Goal: Task Accomplishment & Management: Complete application form

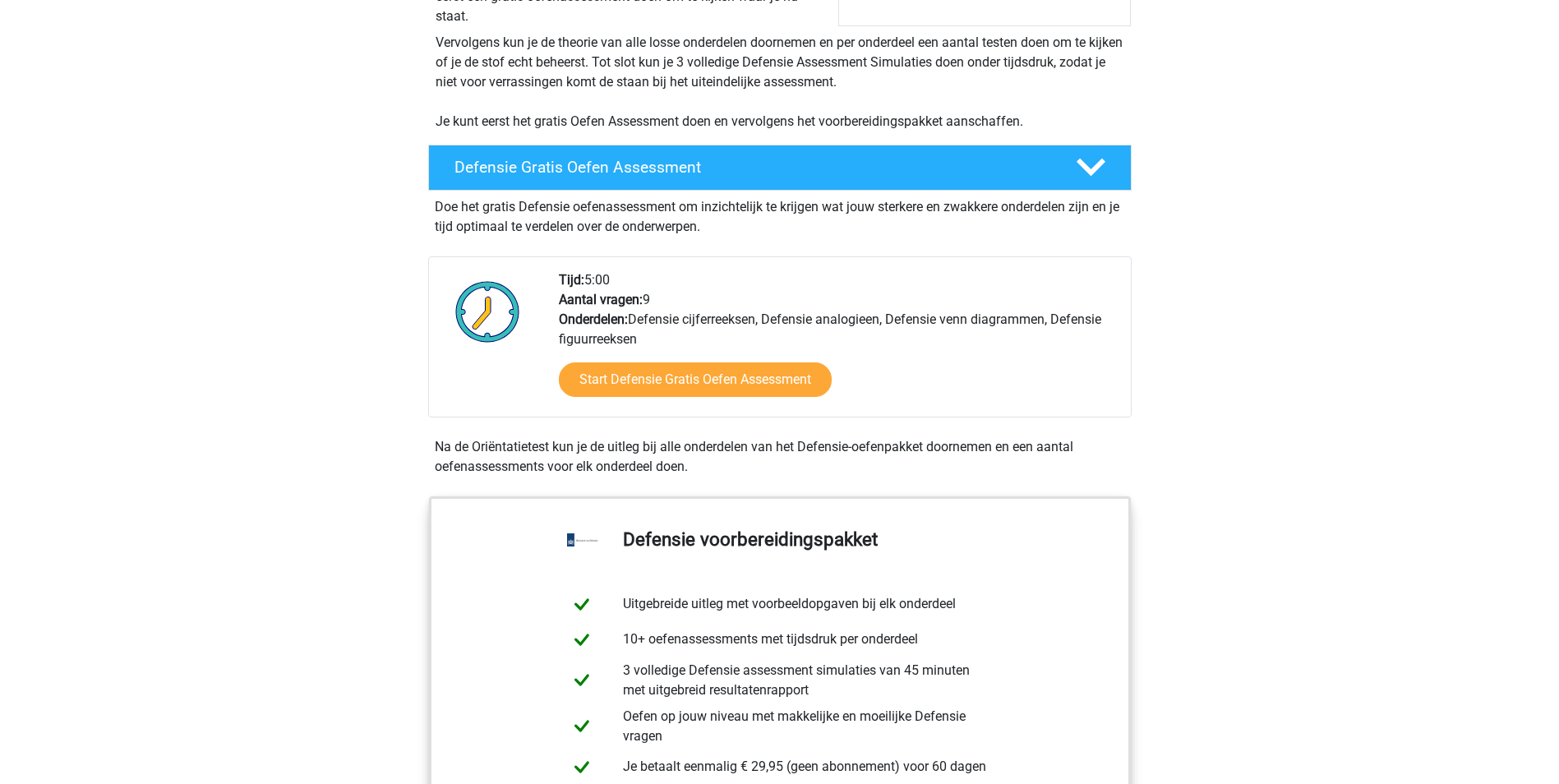
scroll to position [246, 0]
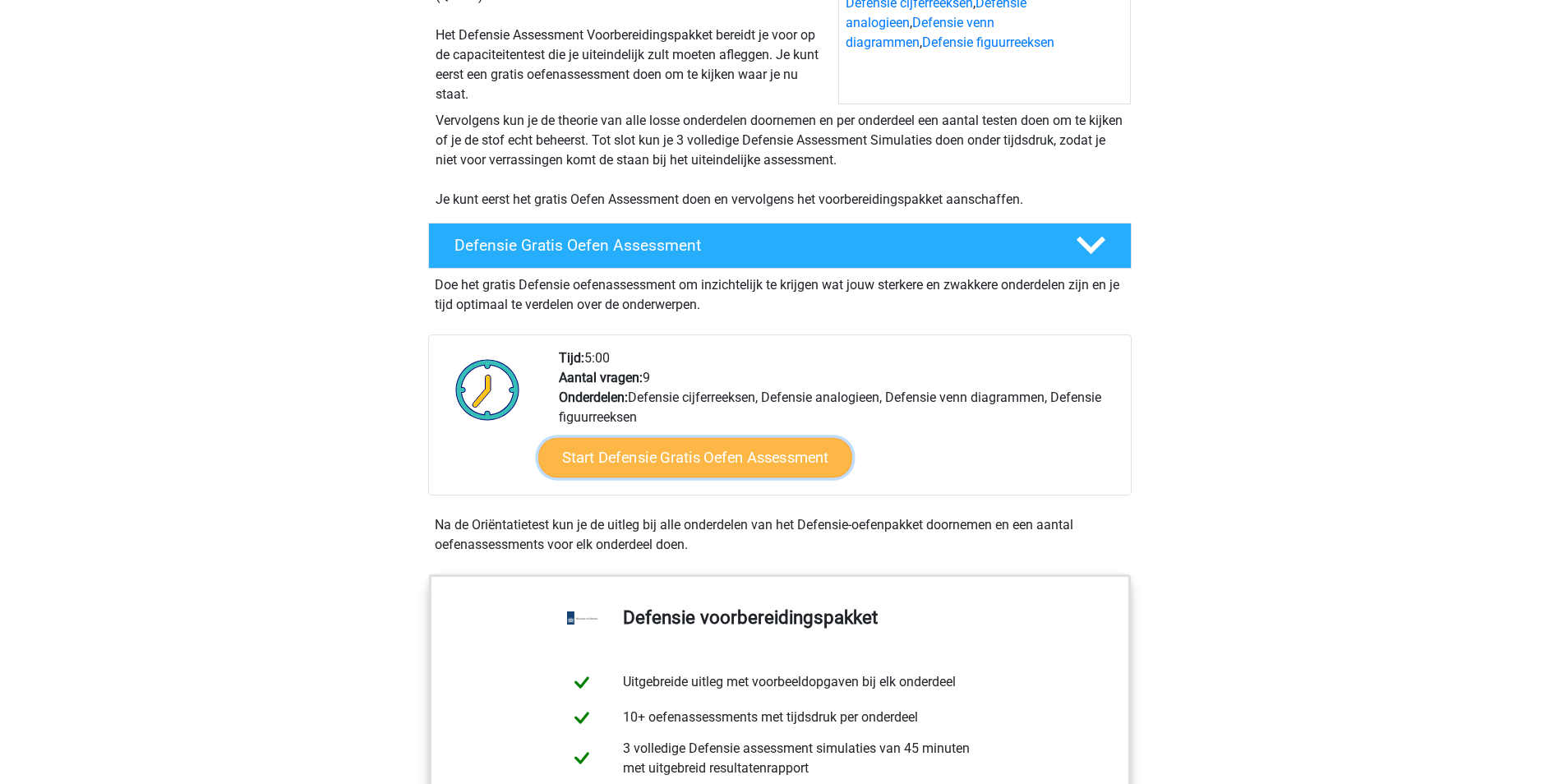
click at [726, 458] on link "Start Defensie Gratis Oefen Assessment" at bounding box center [695, 457] width 314 height 40
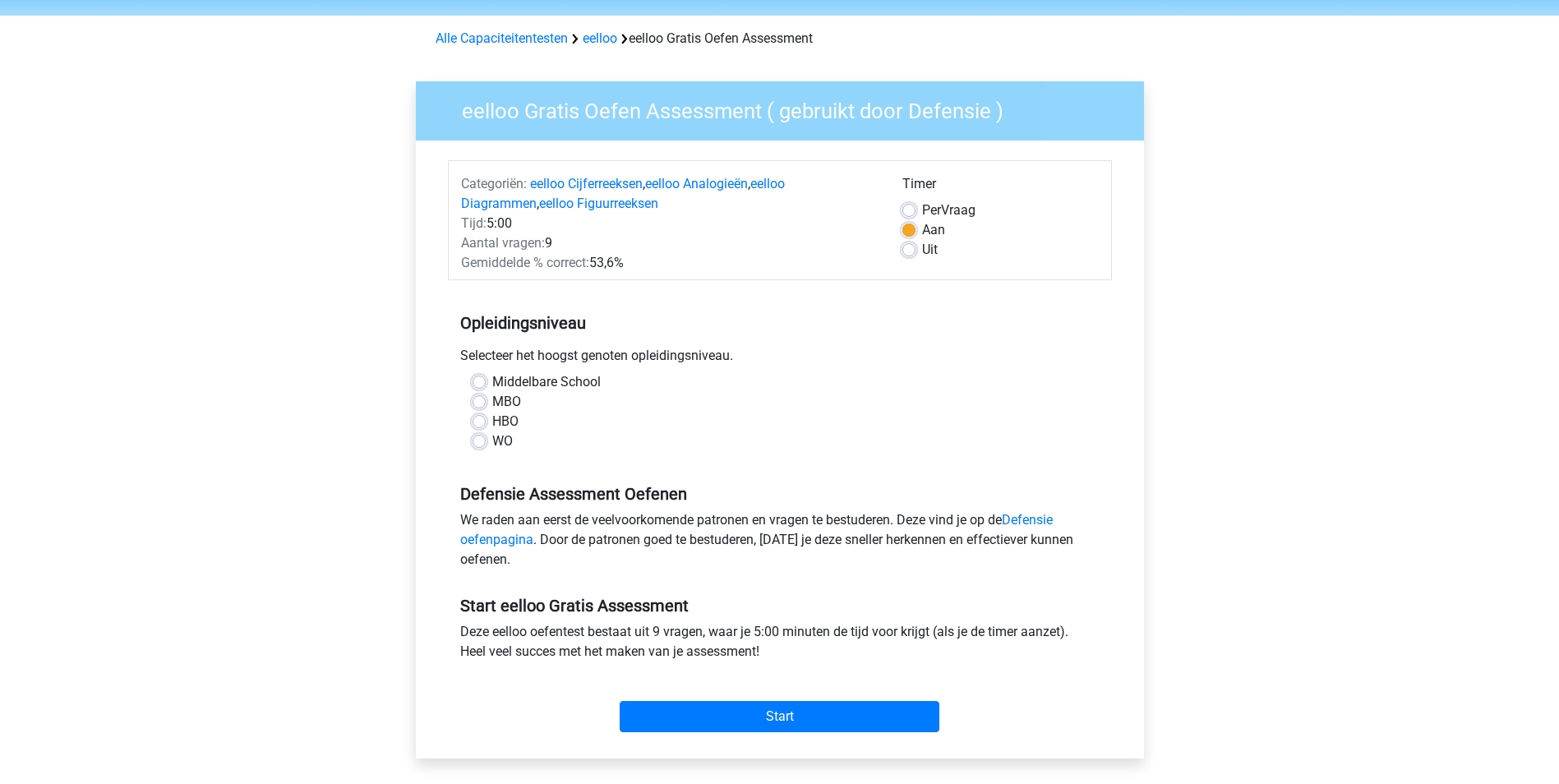
scroll to position [82, 0]
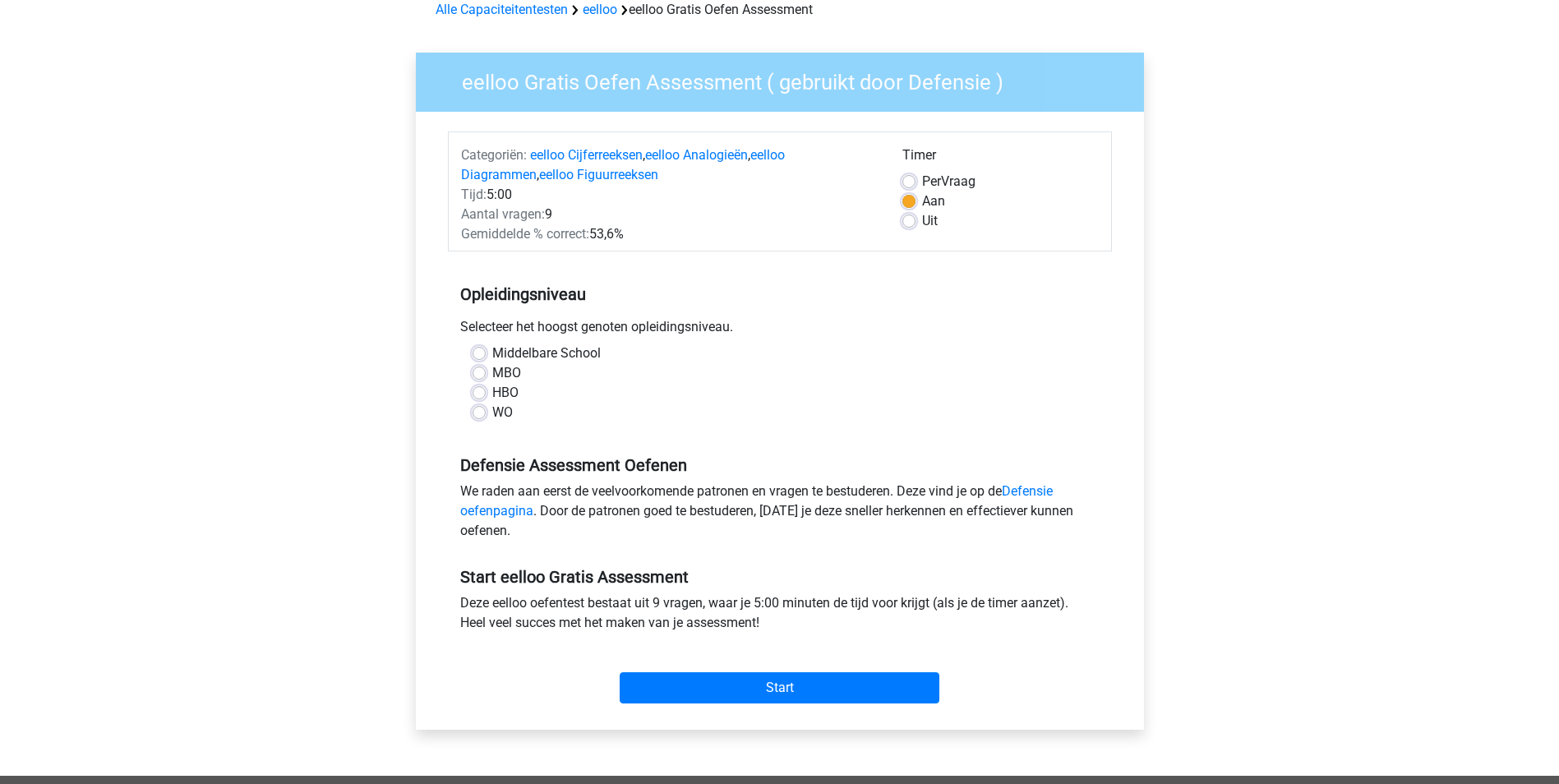
click at [493, 372] on label "MBO" at bounding box center [507, 373] width 29 height 19
click at [477, 372] on input "MBO" at bounding box center [479, 371] width 14 height 16
radio input "true"
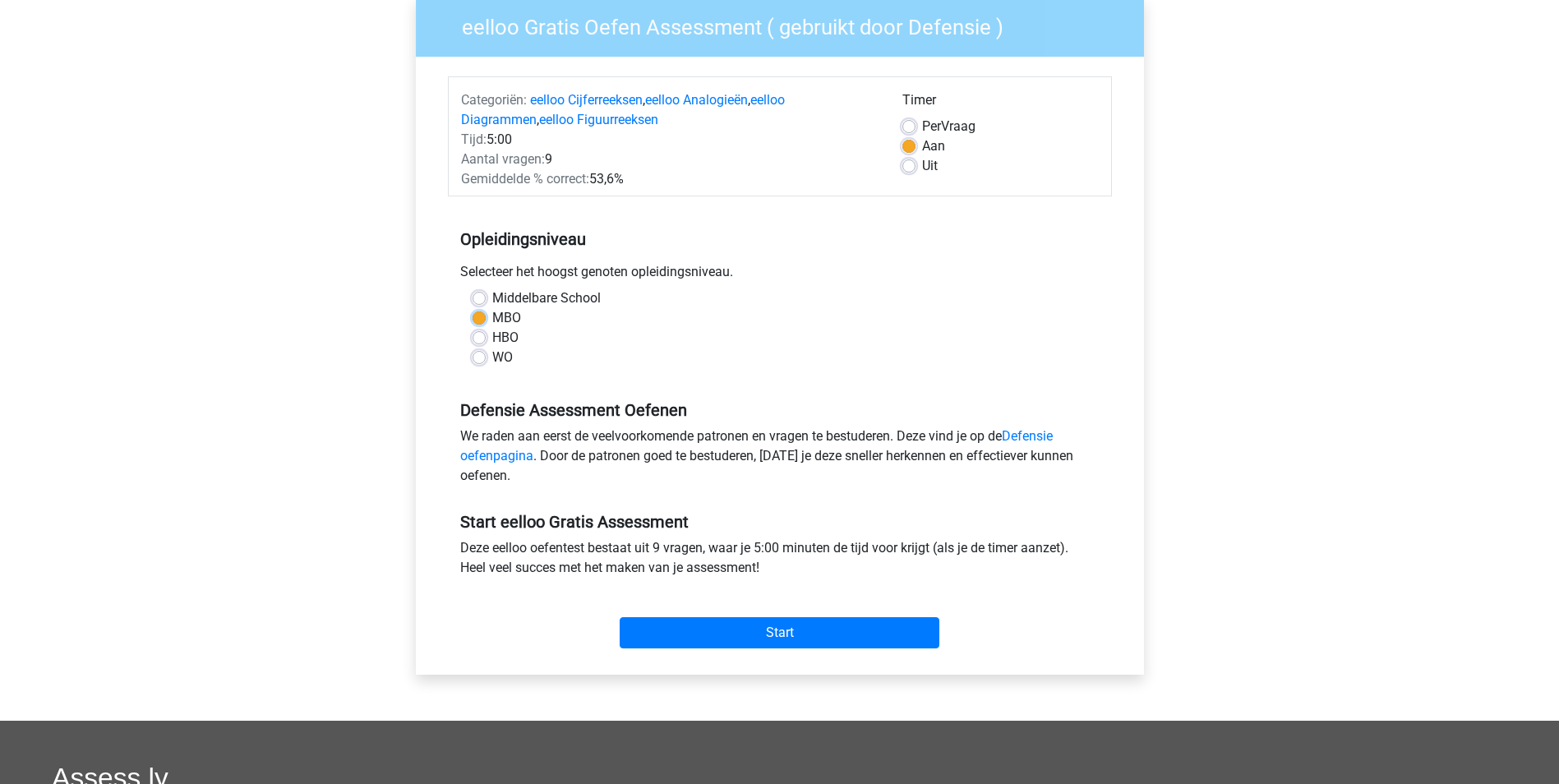
scroll to position [165, 0]
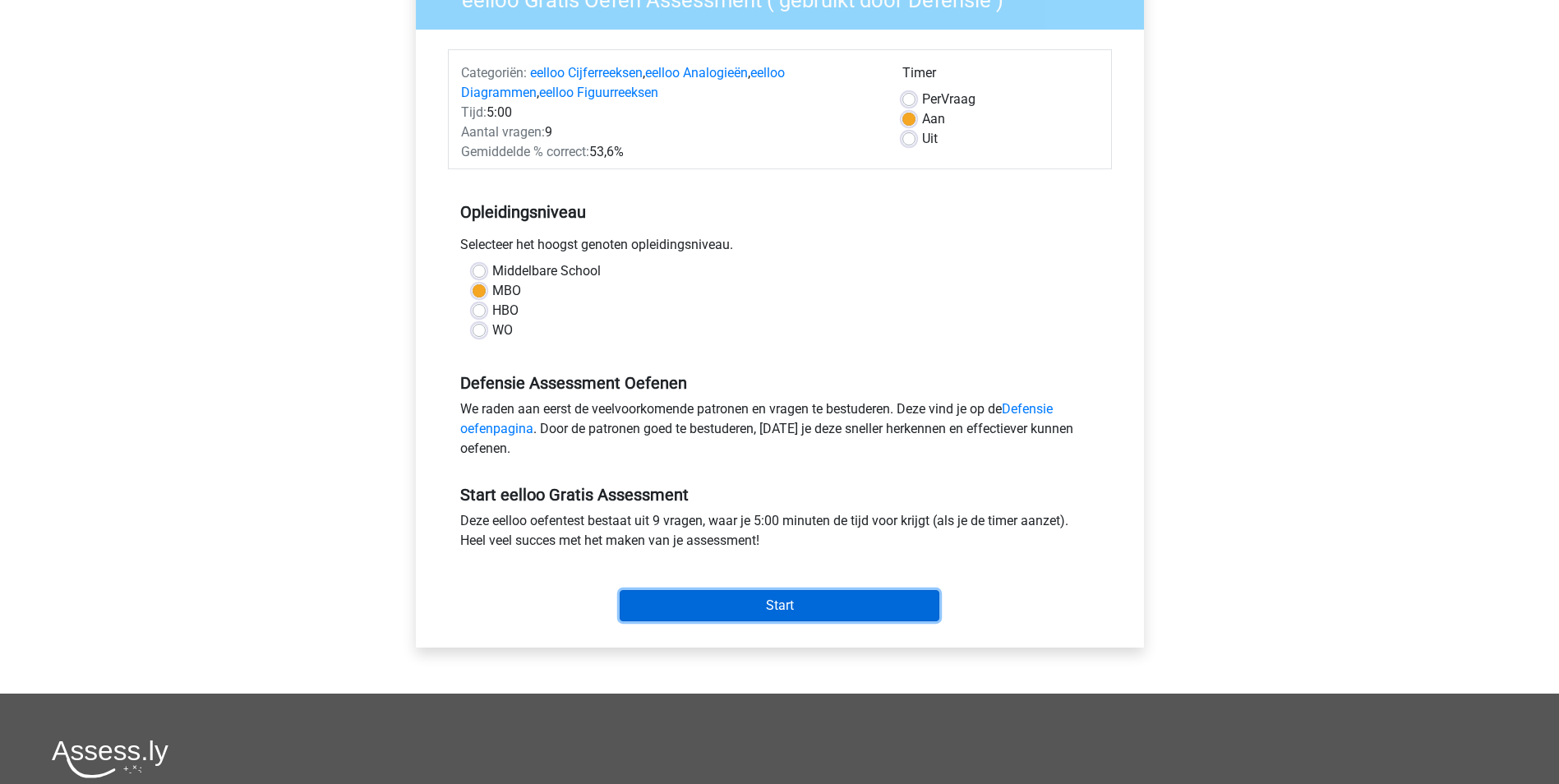
click at [797, 613] on input "Start" at bounding box center [780, 606] width 320 height 31
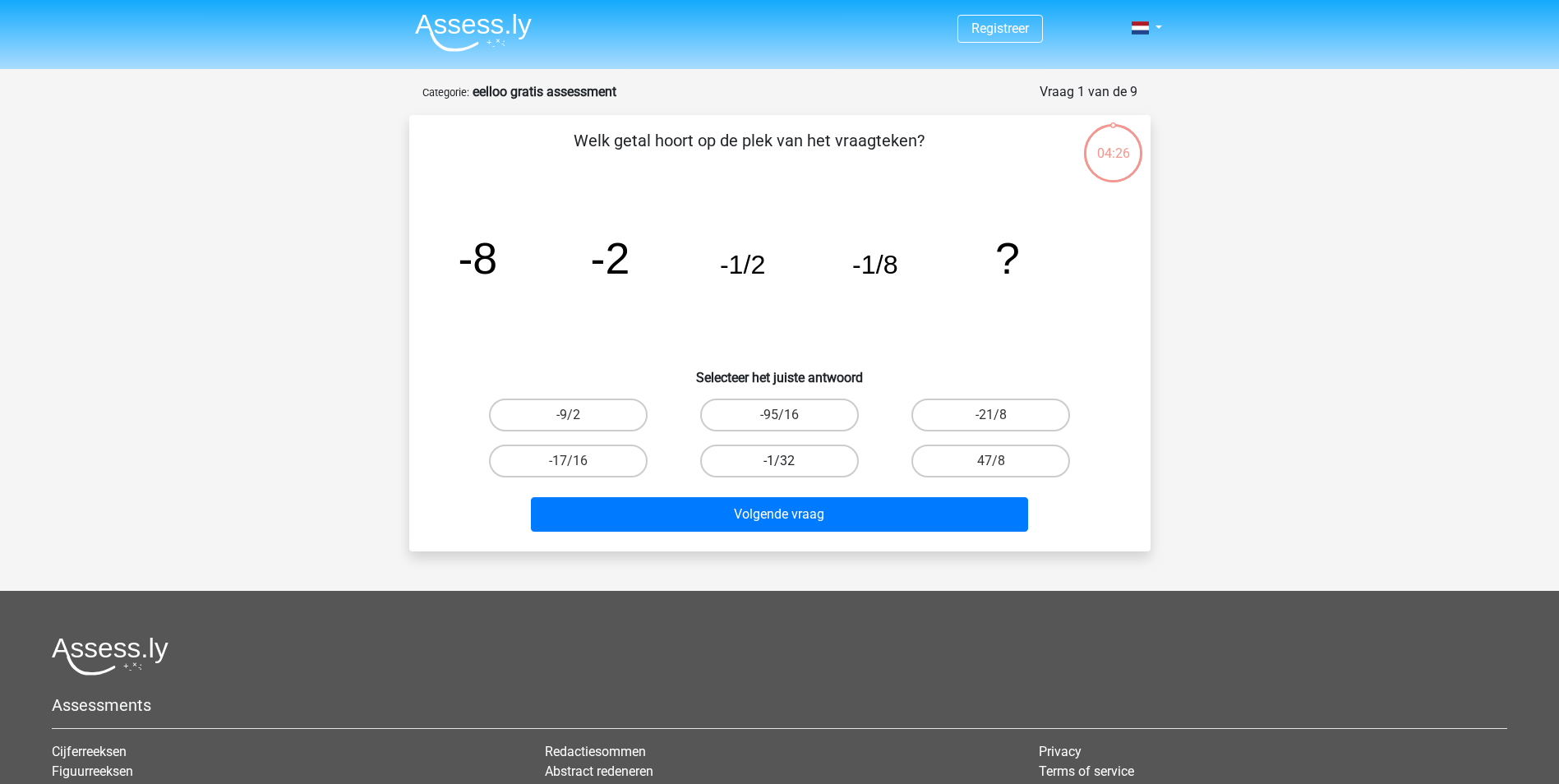
click at [751, 458] on label "-1/32" at bounding box center [780, 461] width 159 height 33
click at [780, 461] on input "-1/32" at bounding box center [784, 466] width 11 height 11
radio input "true"
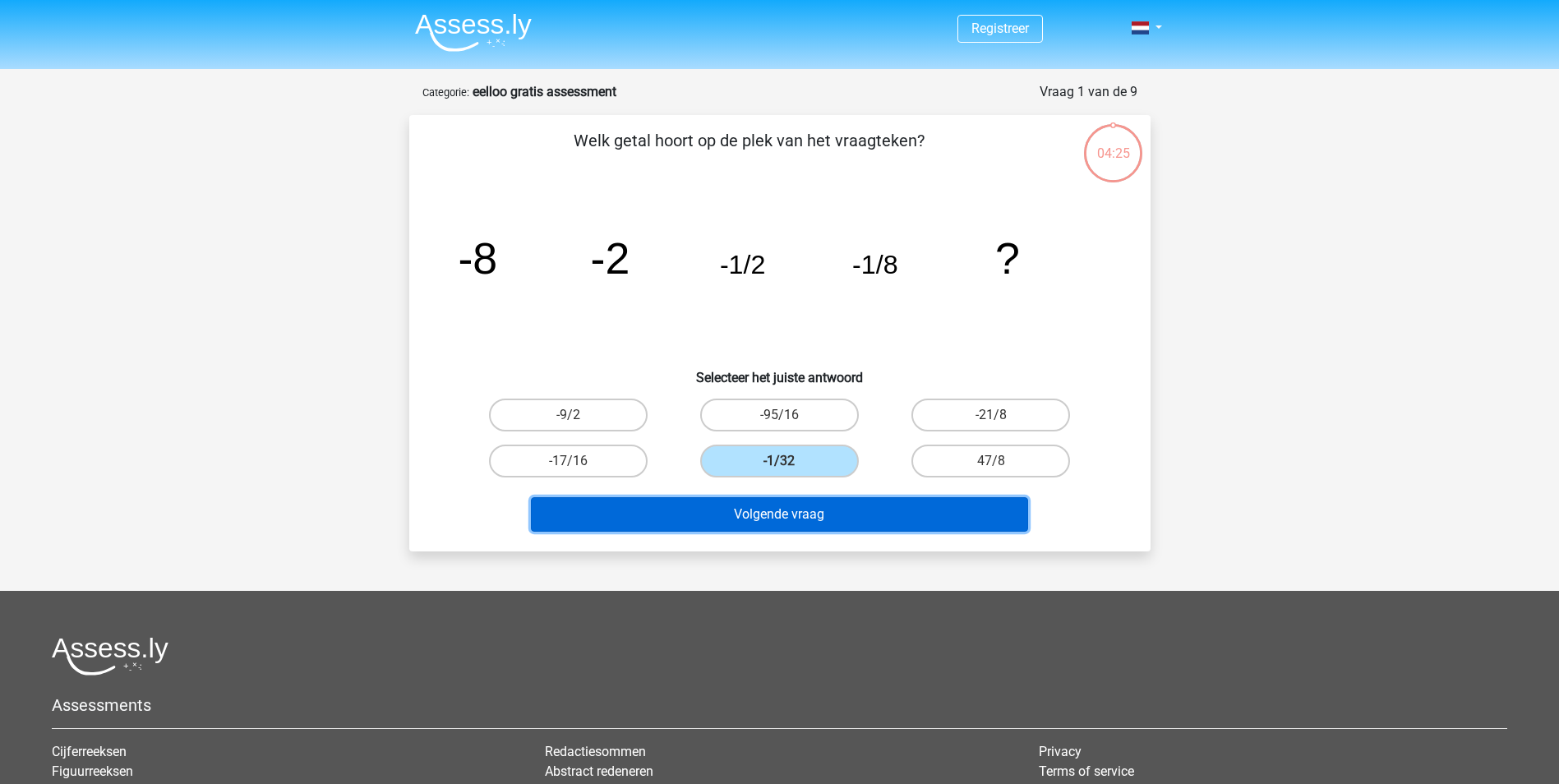
click at [768, 516] on button "Volgende vraag" at bounding box center [780, 515] width 497 height 35
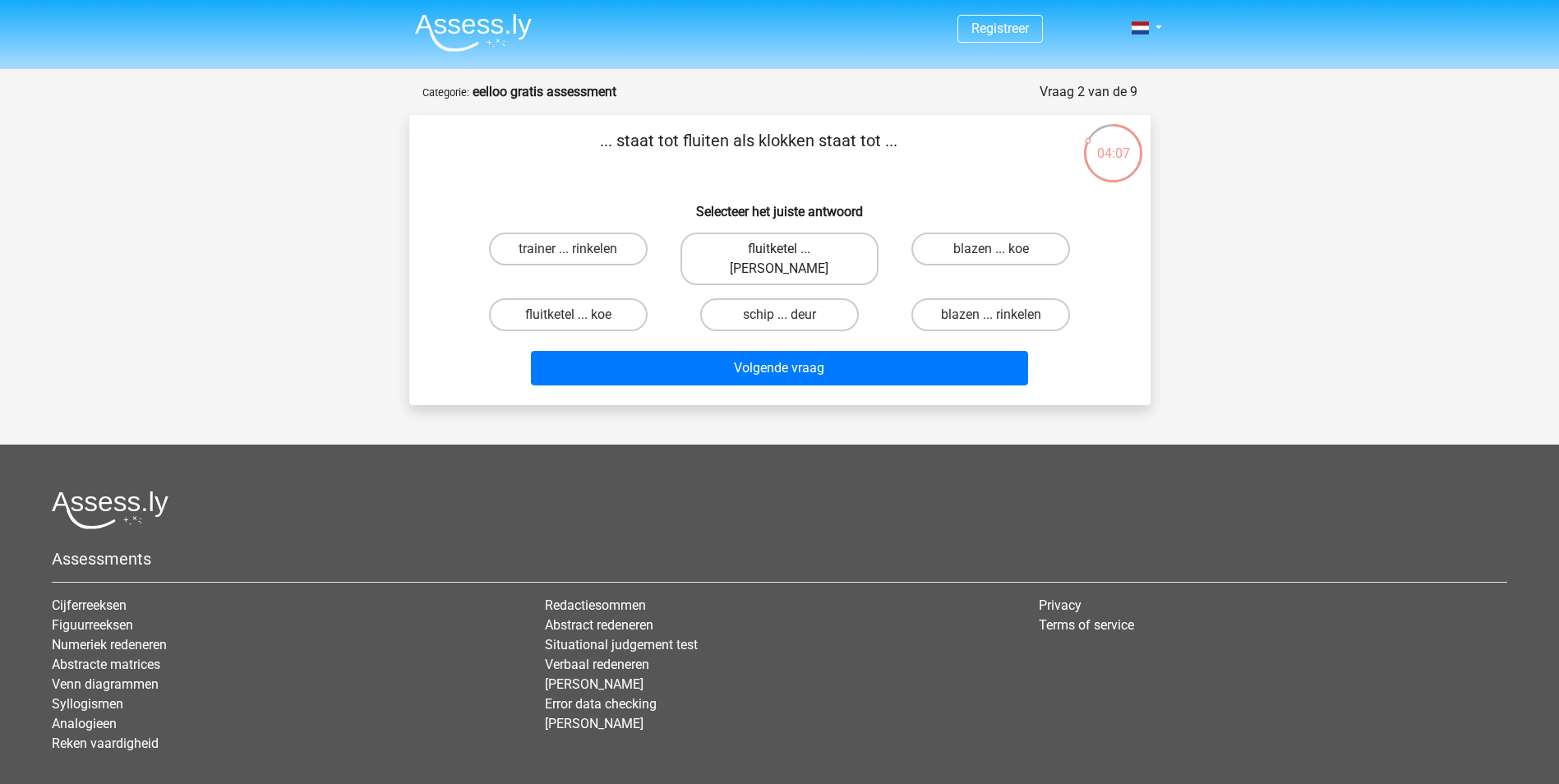
click at [823, 255] on label "fluitketel ... luiden" at bounding box center [780, 259] width 198 height 52
click at [790, 255] on input "fluitketel ... luiden" at bounding box center [784, 254] width 11 height 11
radio input "true"
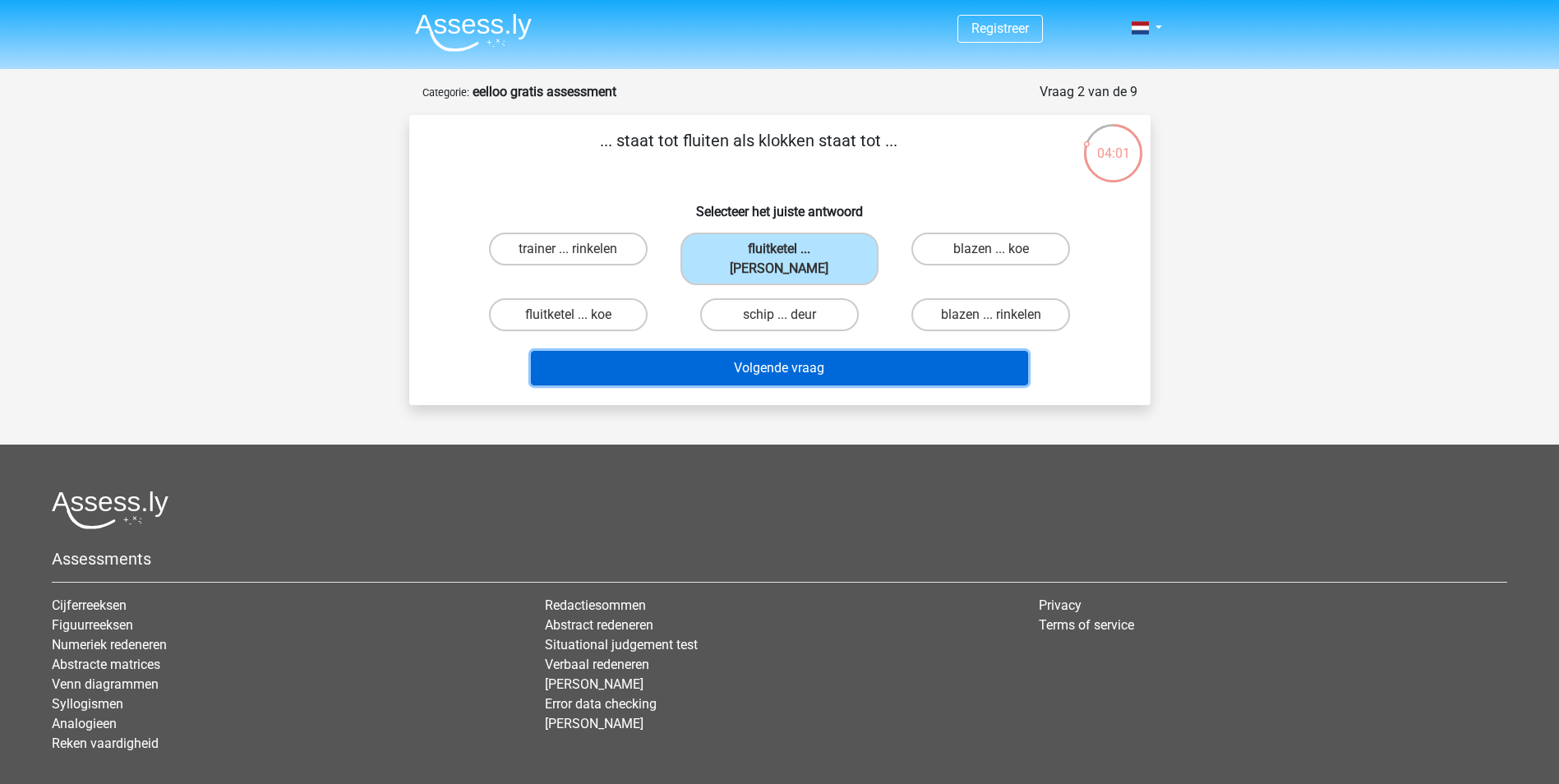
click at [835, 351] on button "Volgende vraag" at bounding box center [780, 368] width 497 height 35
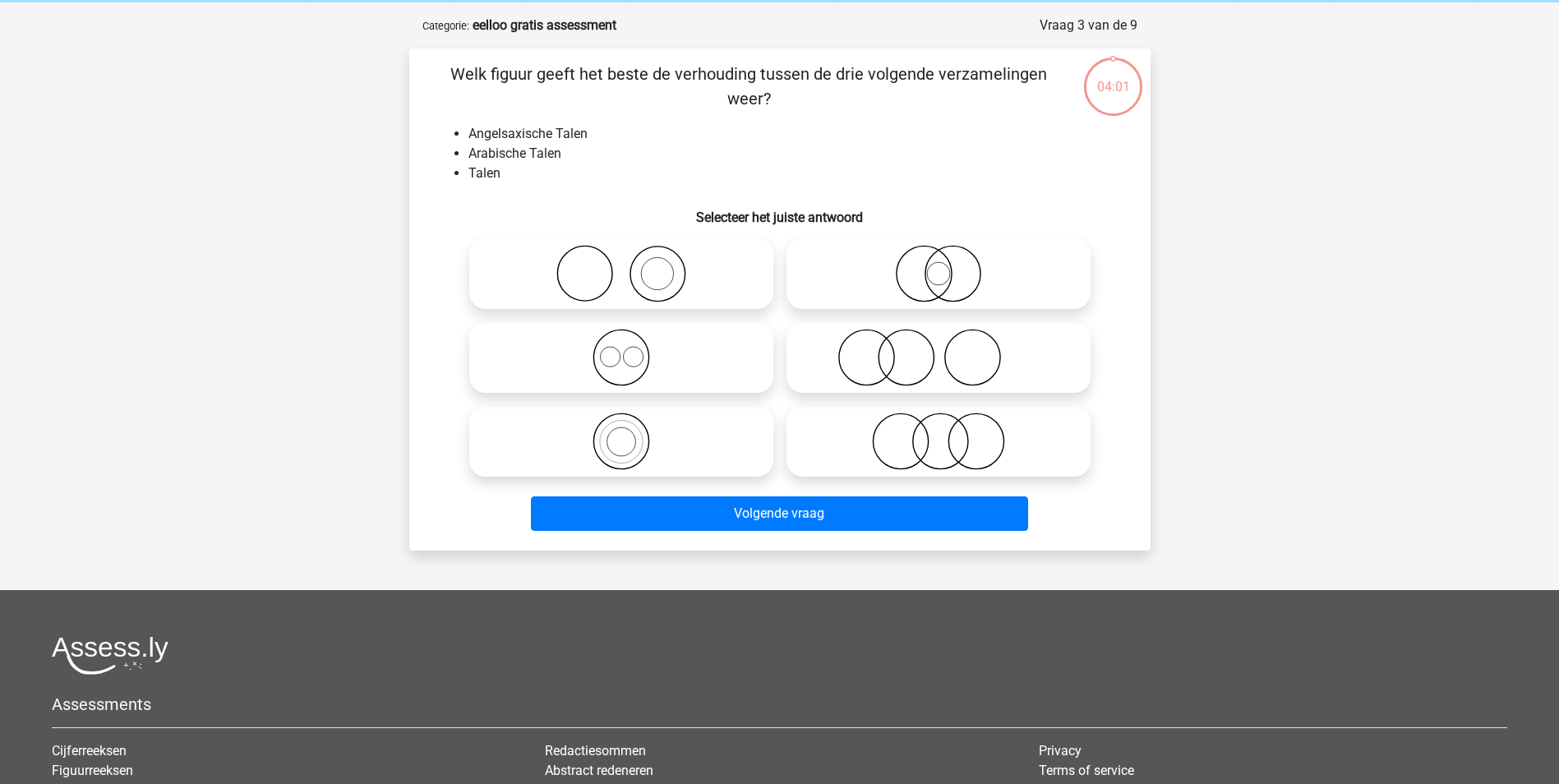
scroll to position [82, 0]
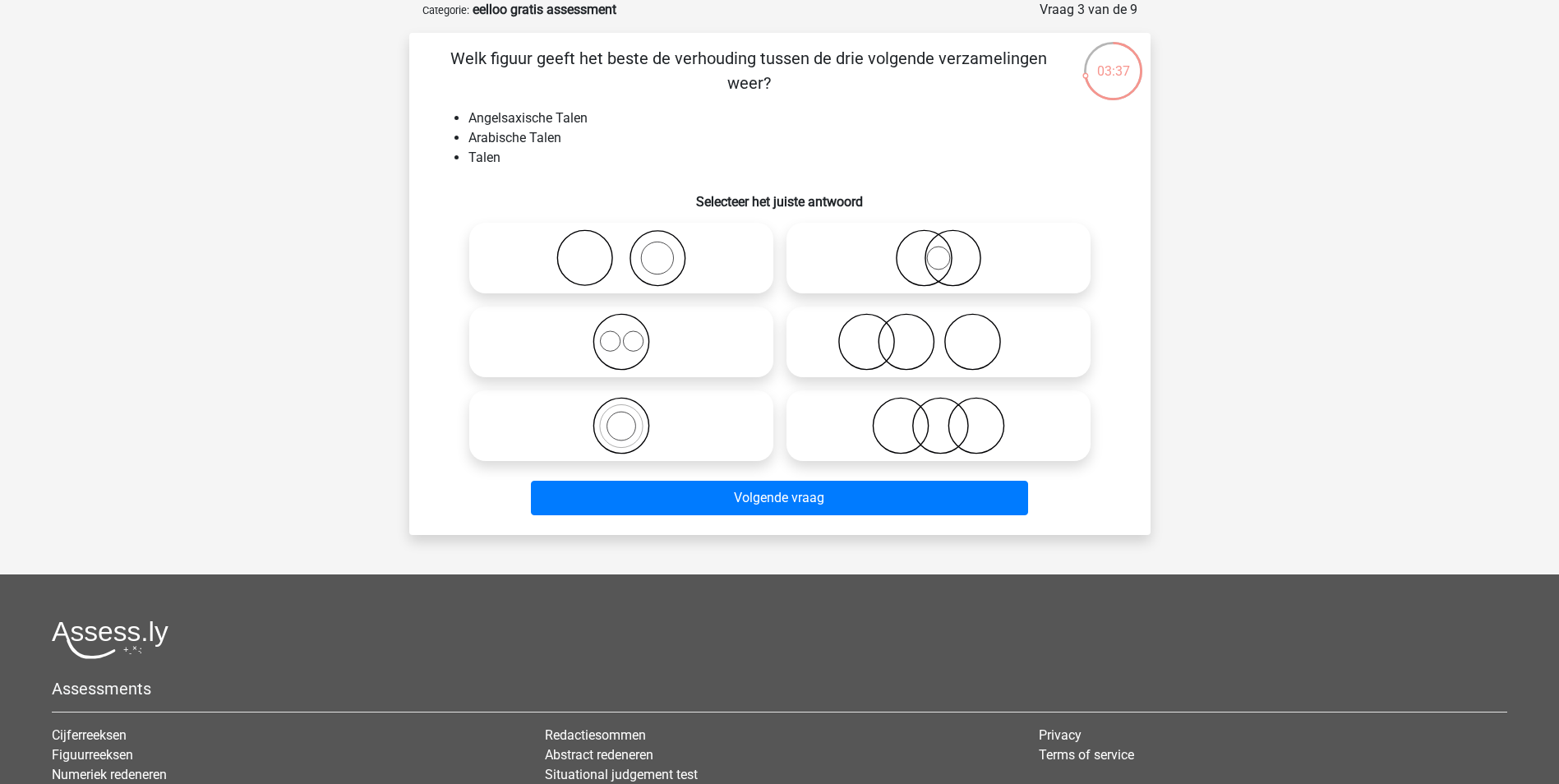
click at [624, 353] on icon at bounding box center [621, 341] width 291 height 57
click at [624, 333] on input "radio" at bounding box center [626, 328] width 11 height 11
radio input "true"
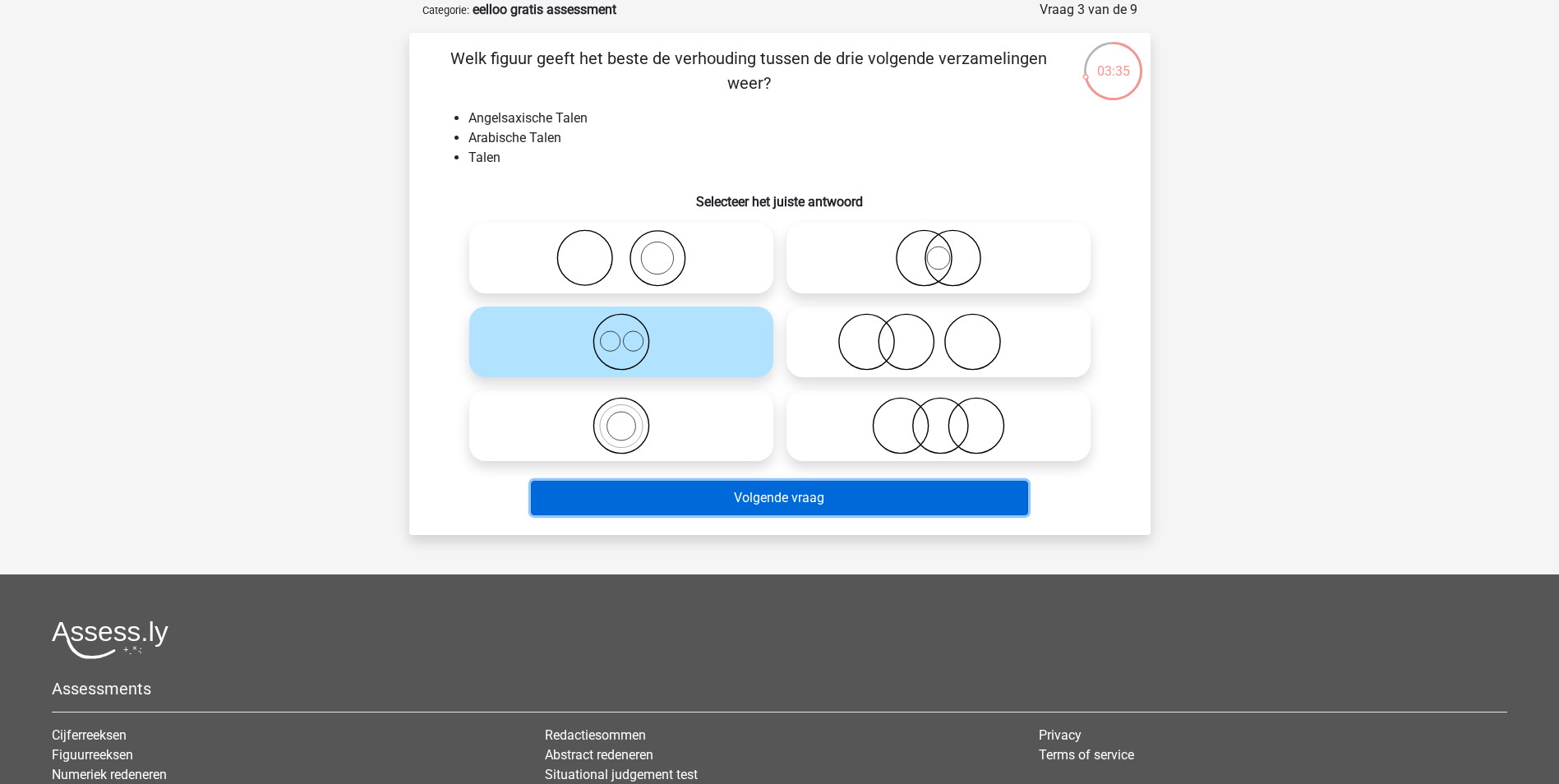
click at [782, 498] on button "Volgende vraag" at bounding box center [780, 498] width 497 height 35
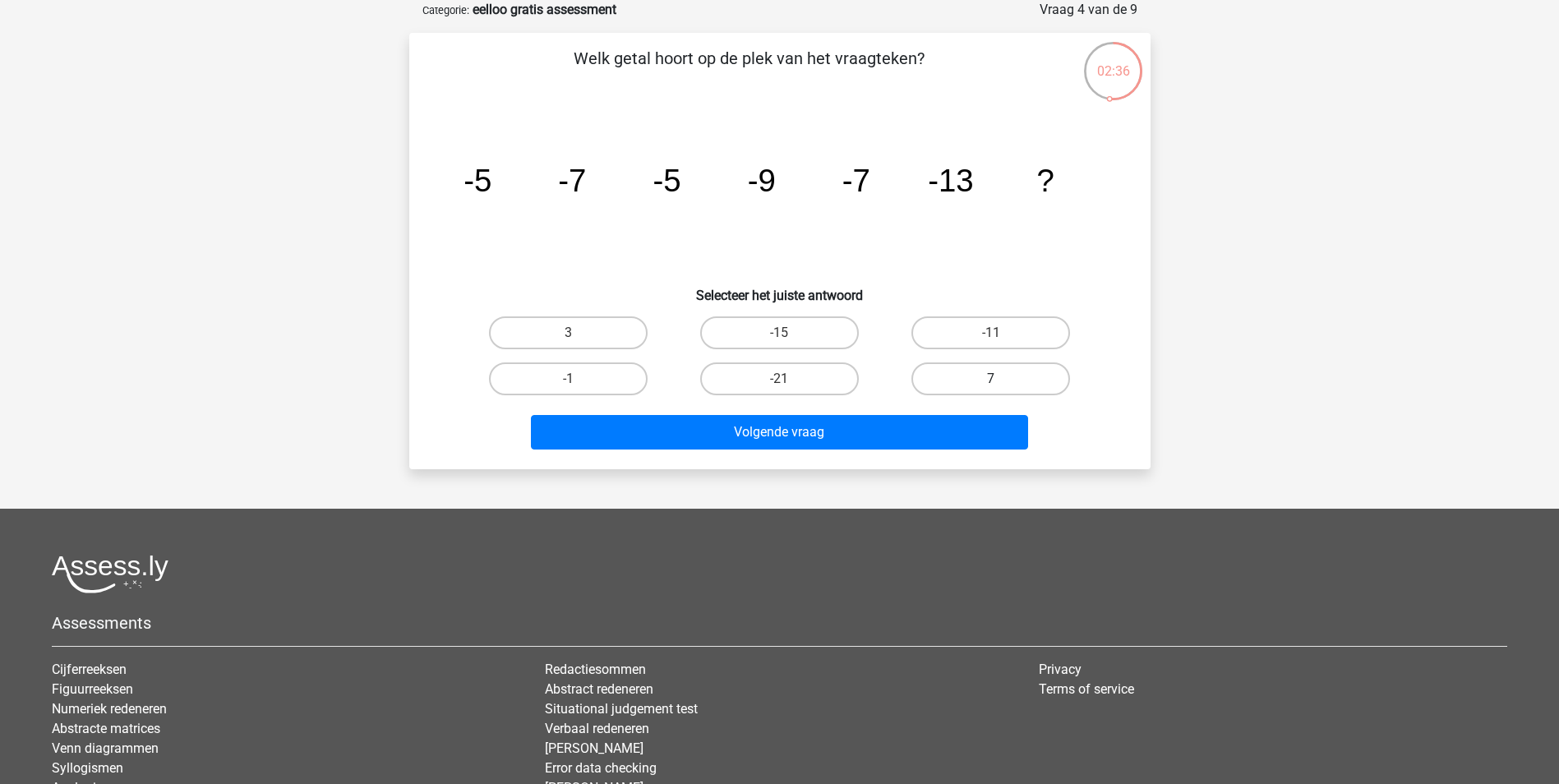
click at [1005, 386] on label "7" at bounding box center [991, 379] width 159 height 33
click at [1002, 386] on input "7" at bounding box center [996, 384] width 11 height 11
radio input "true"
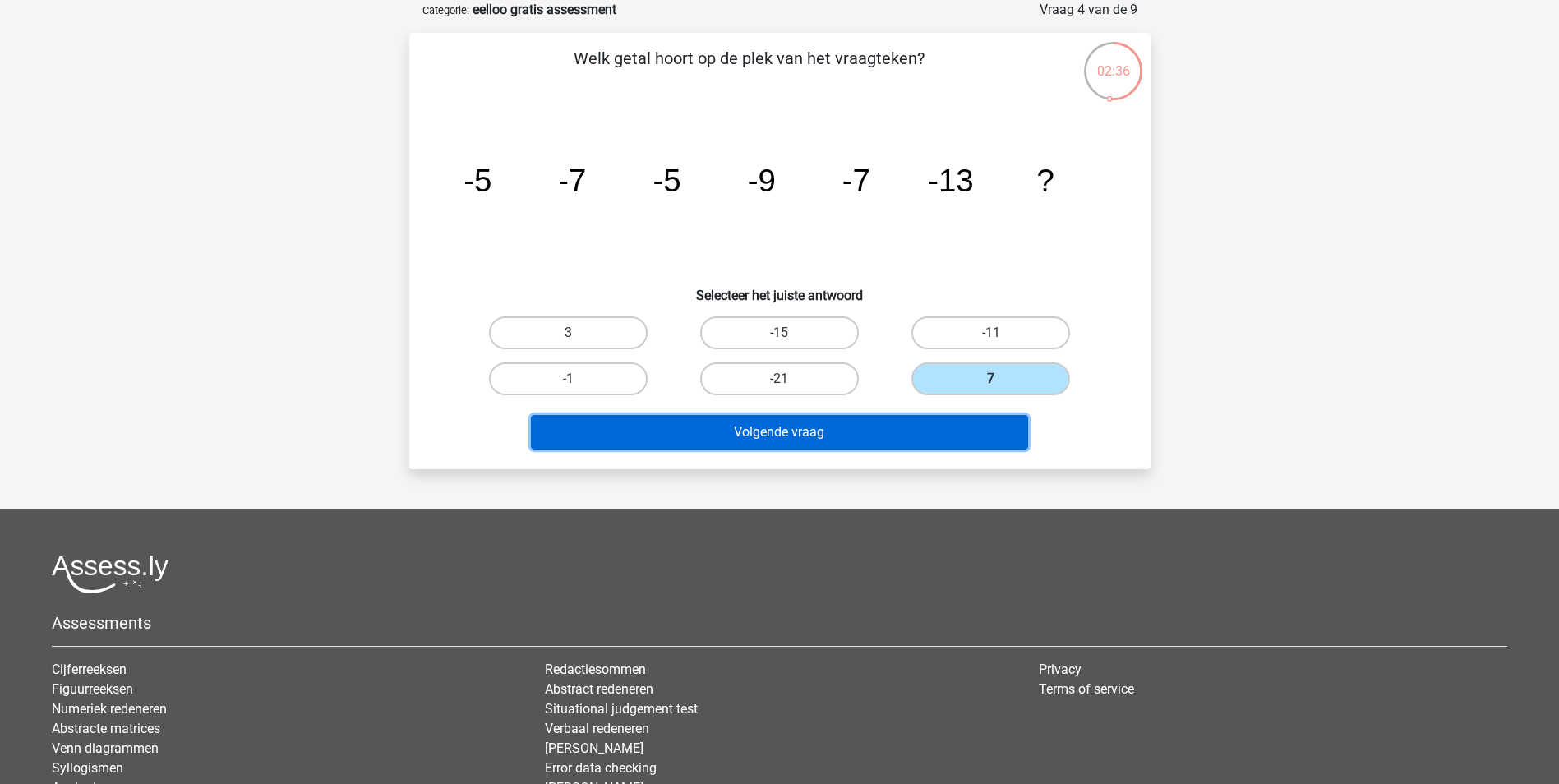
click at [964, 428] on button "Volgende vraag" at bounding box center [780, 432] width 497 height 35
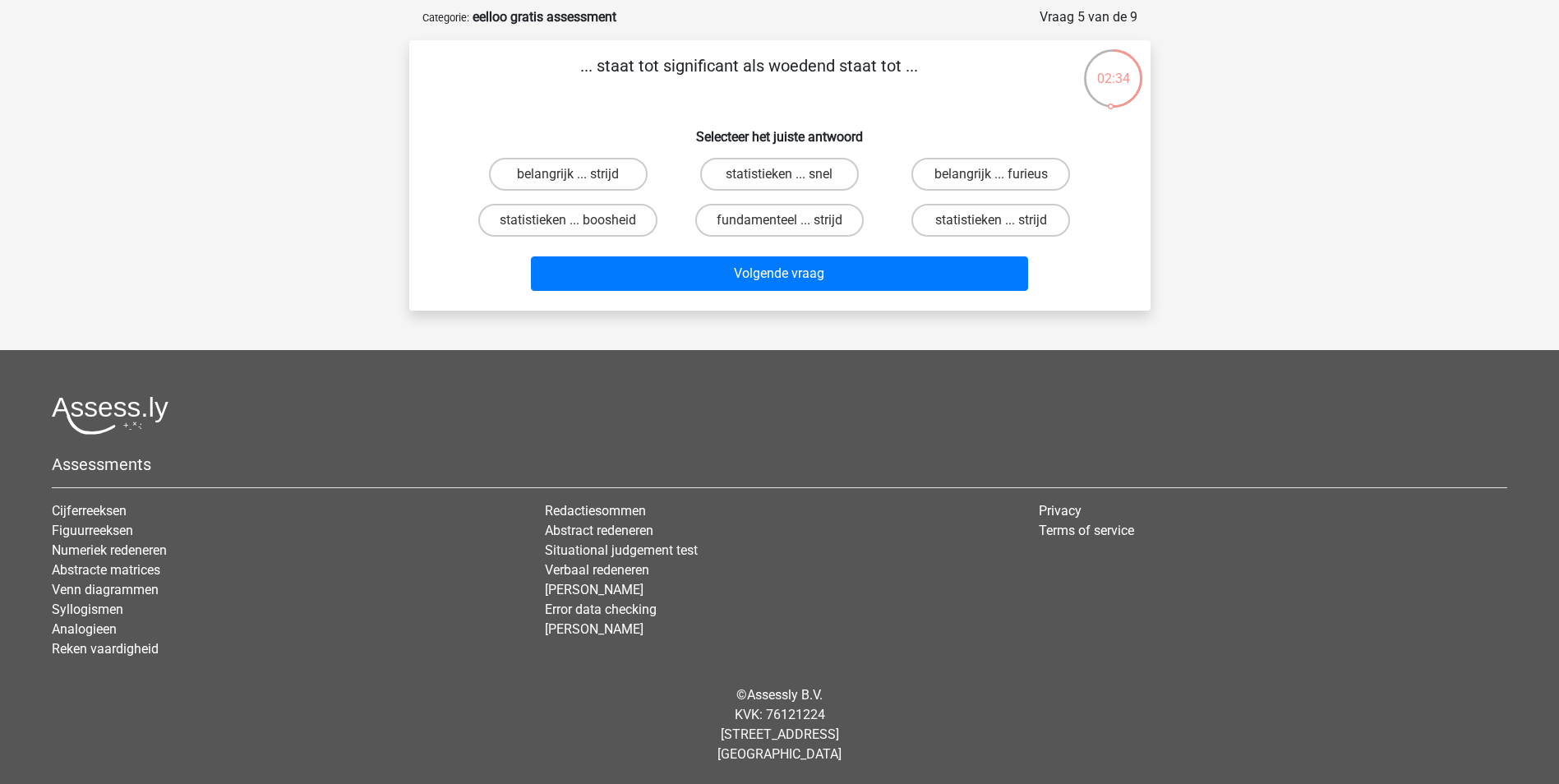
scroll to position [0, 0]
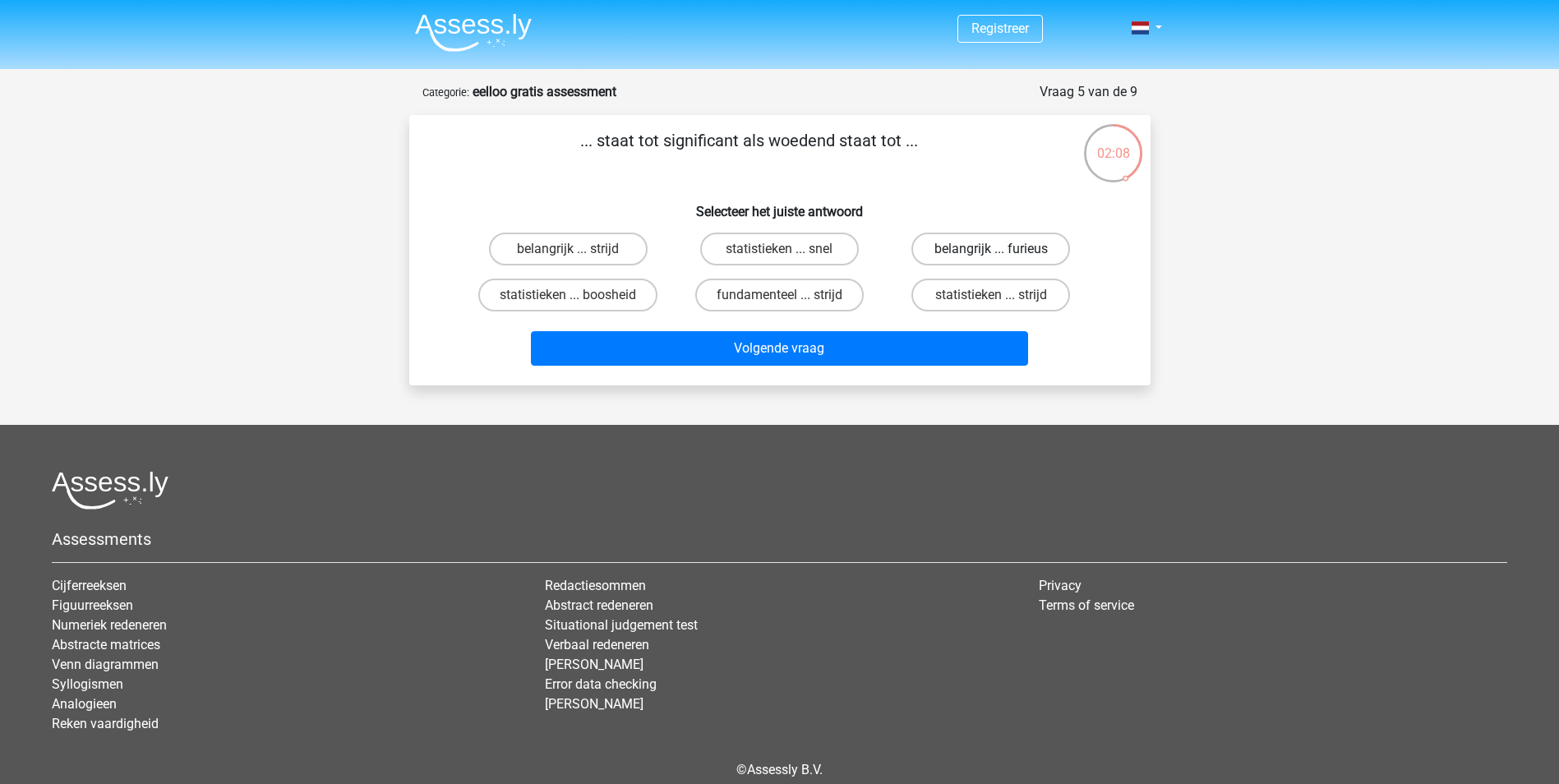
click at [951, 241] on label "belangrijk ... furieus" at bounding box center [991, 249] width 159 height 33
click at [991, 249] on input "belangrijk ... furieus" at bounding box center [996, 254] width 11 height 11
radio input "true"
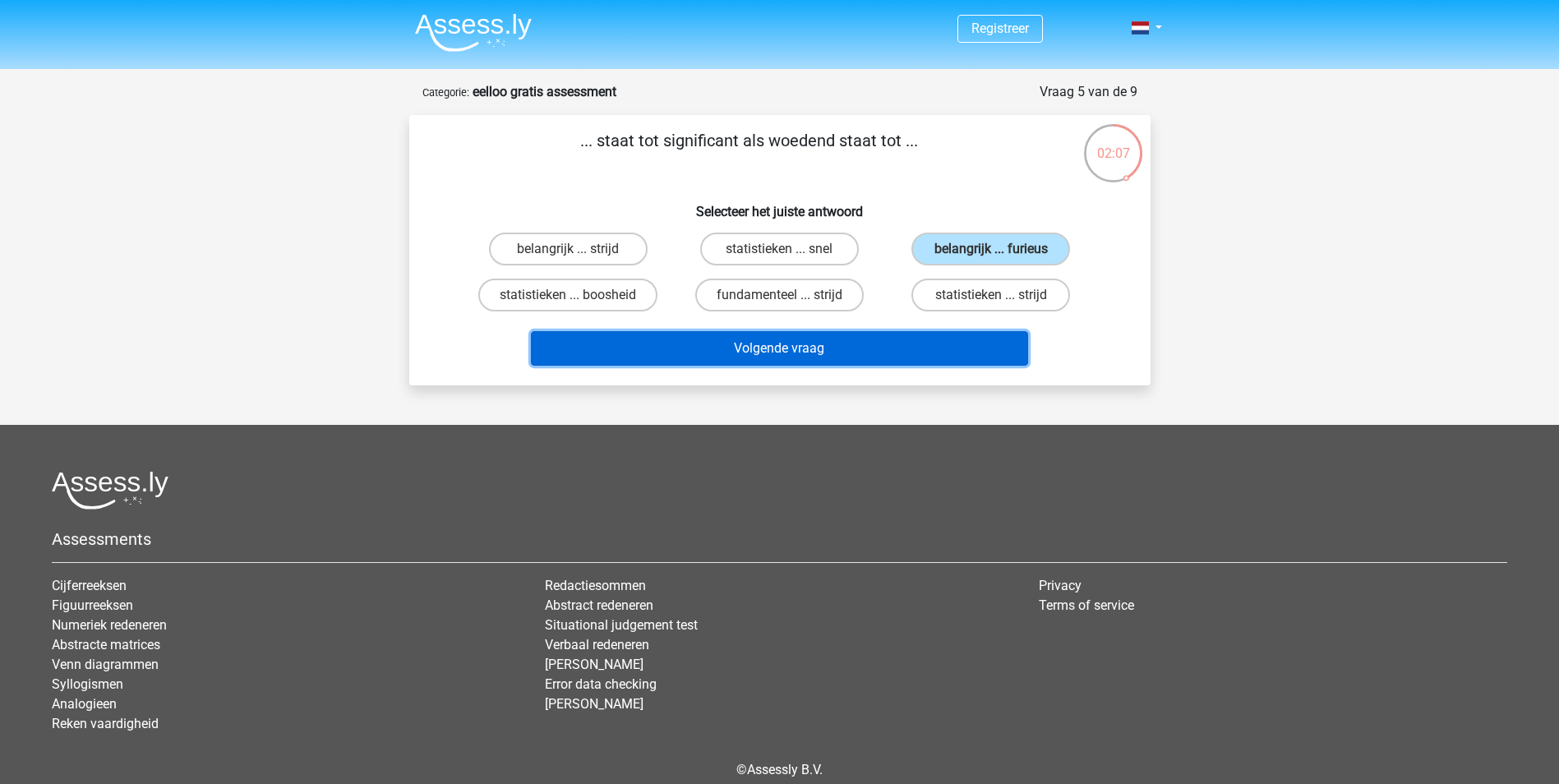
click at [910, 332] on button "Volgende vraag" at bounding box center [780, 349] width 497 height 35
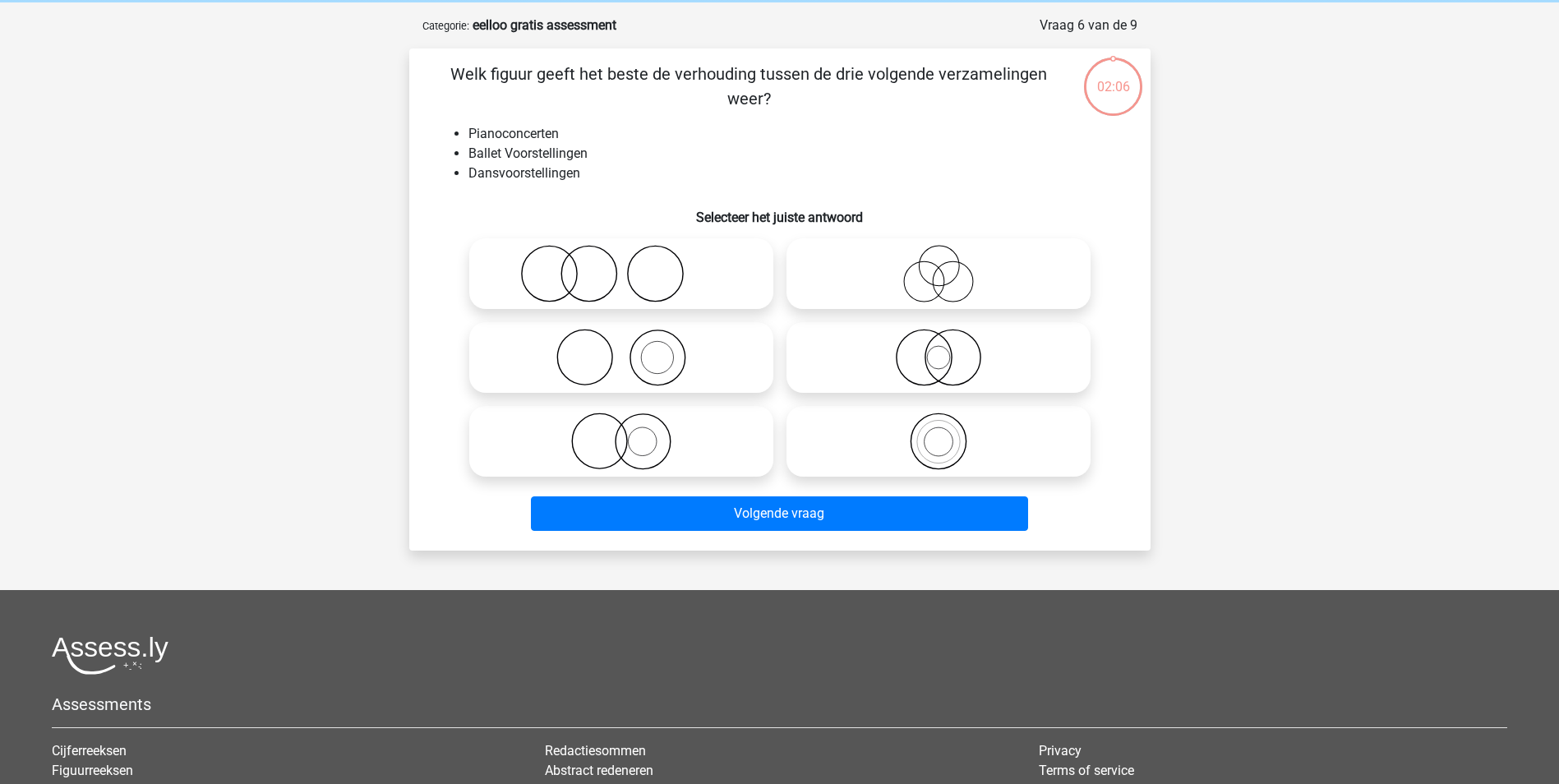
scroll to position [82, 0]
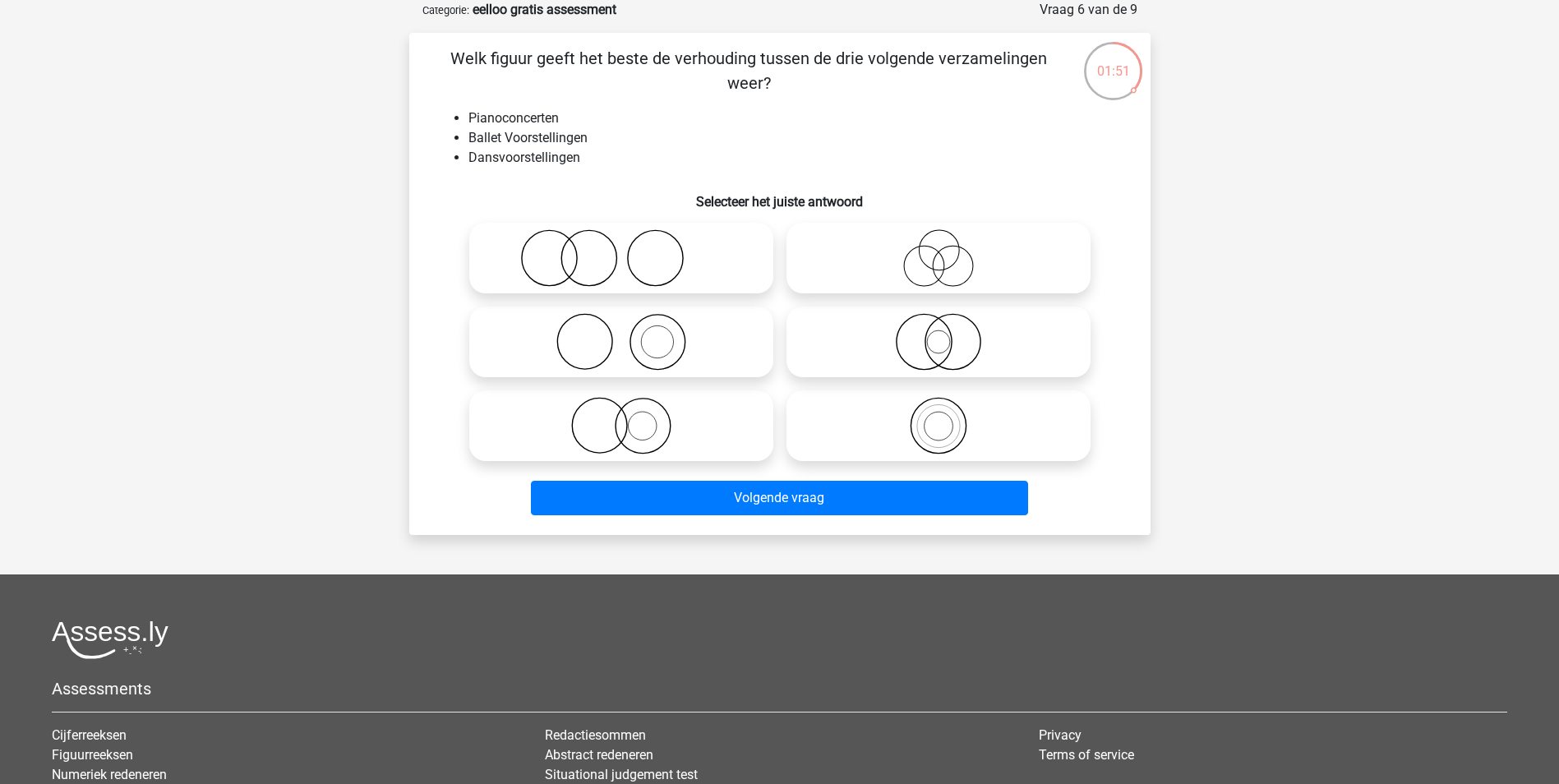
click at [617, 271] on icon at bounding box center [621, 258] width 291 height 57
click at [621, 250] on input "radio" at bounding box center [626, 244] width 11 height 11
radio input "true"
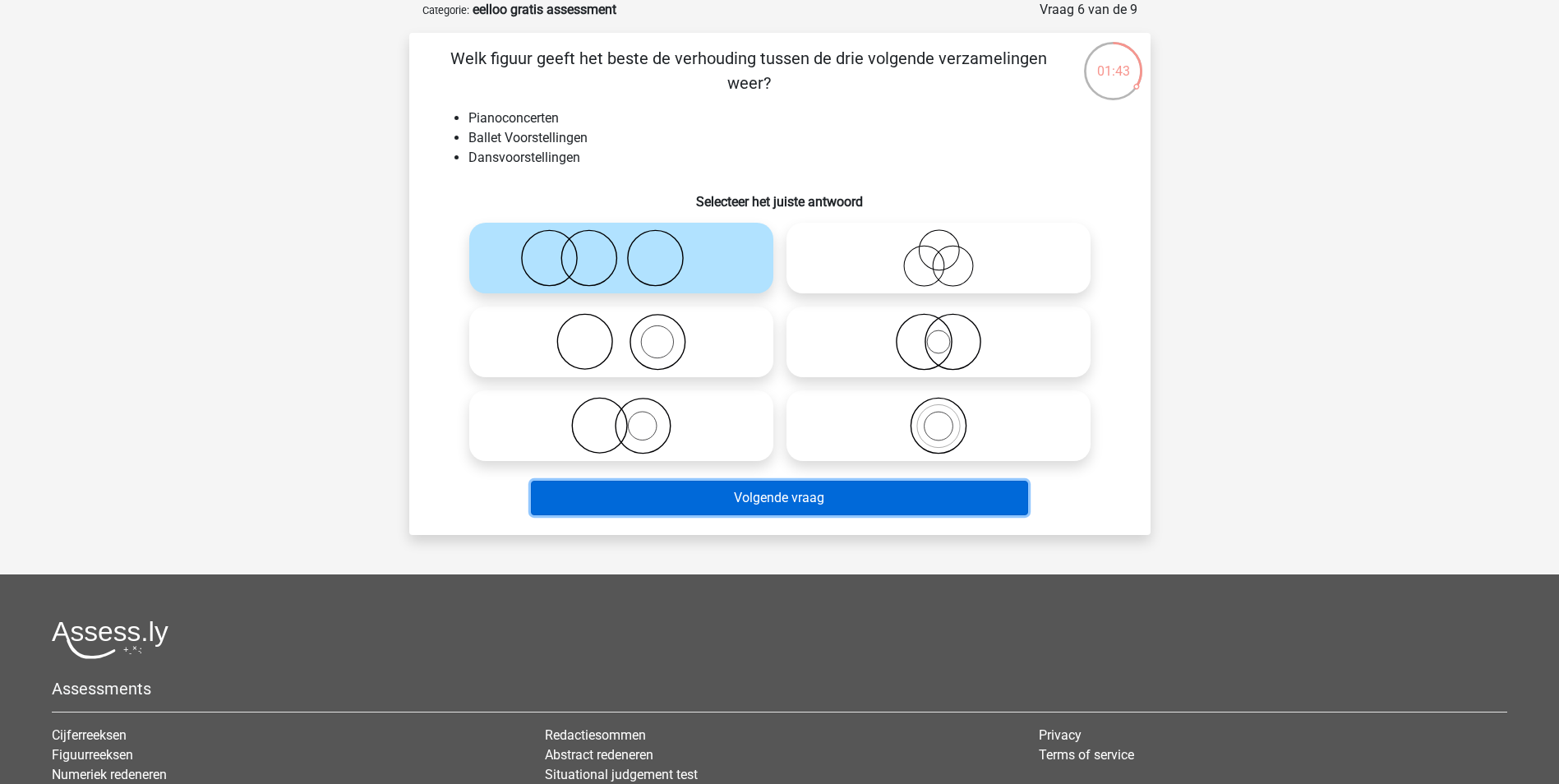
click at [786, 495] on button "Volgende vraag" at bounding box center [780, 498] width 497 height 35
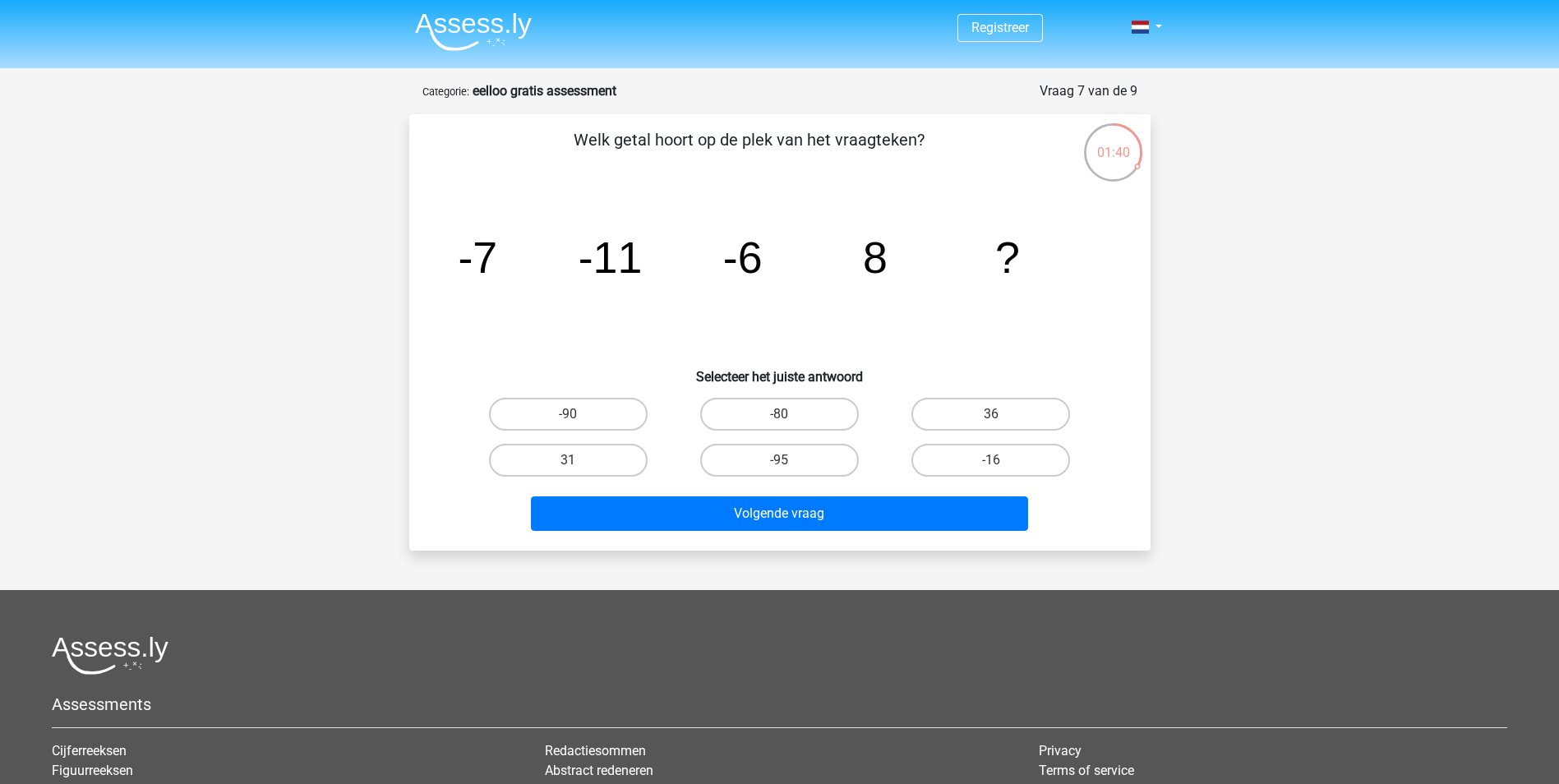
scroll to position [0, 0]
click at [943, 411] on label "36" at bounding box center [991, 415] width 159 height 33
click at [991, 415] on input "36" at bounding box center [996, 420] width 11 height 11
radio input "true"
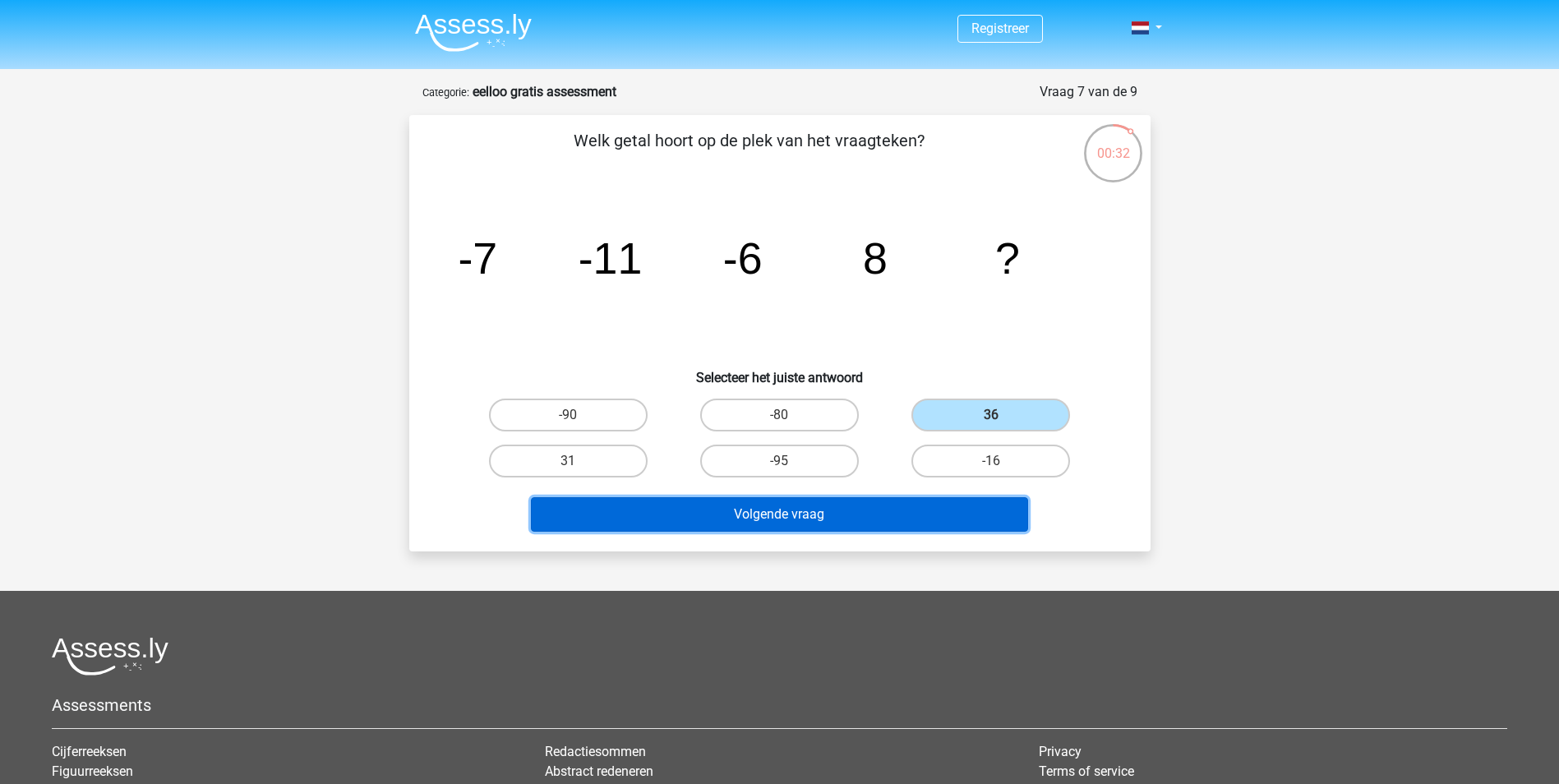
click at [899, 516] on button "Volgende vraag" at bounding box center [780, 515] width 497 height 35
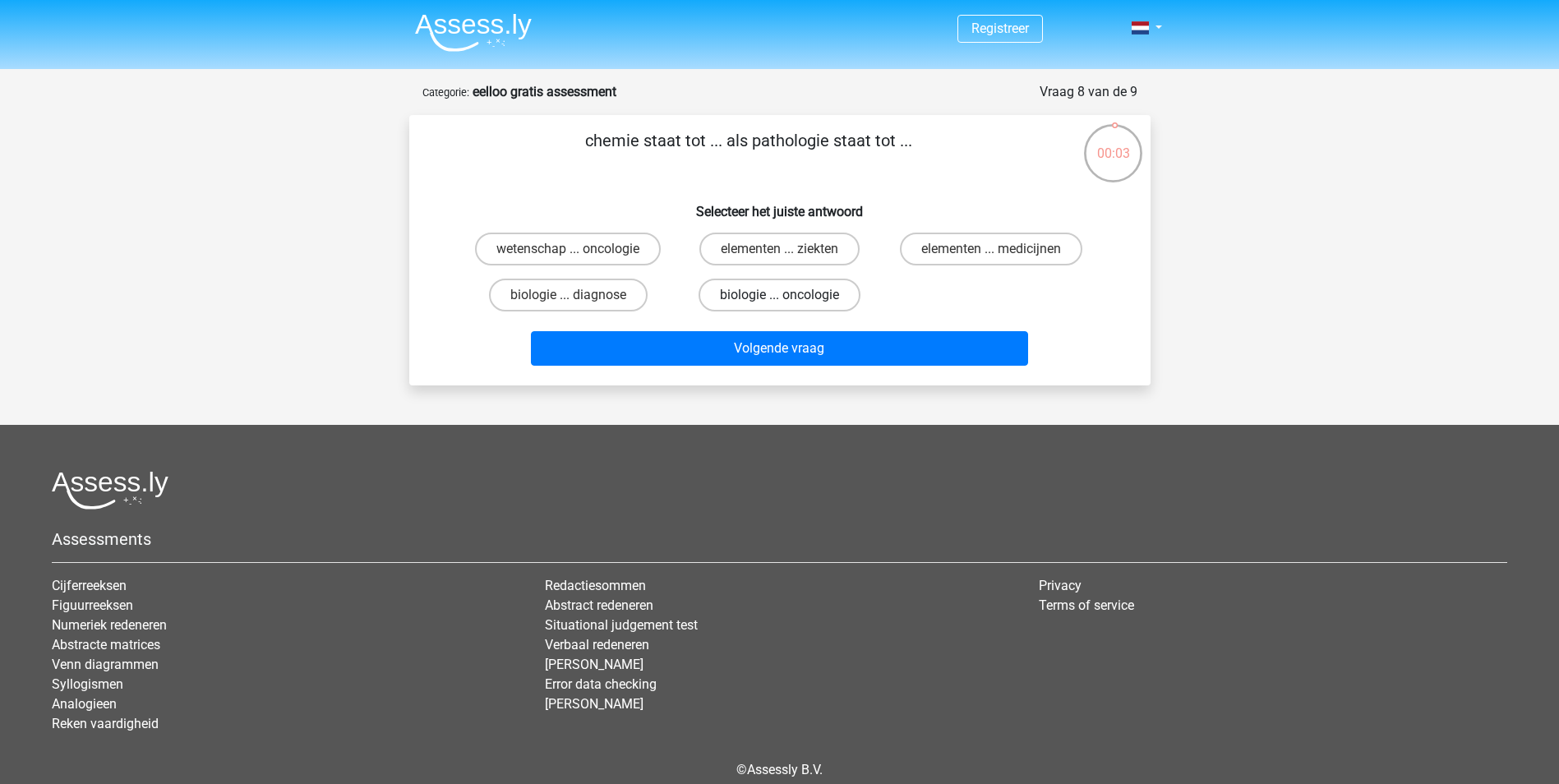
click at [797, 283] on label "biologie ... oncologie" at bounding box center [780, 295] width 162 height 33
click at [790, 295] on input "biologie ... oncologie" at bounding box center [784, 299] width 11 height 11
radio input "true"
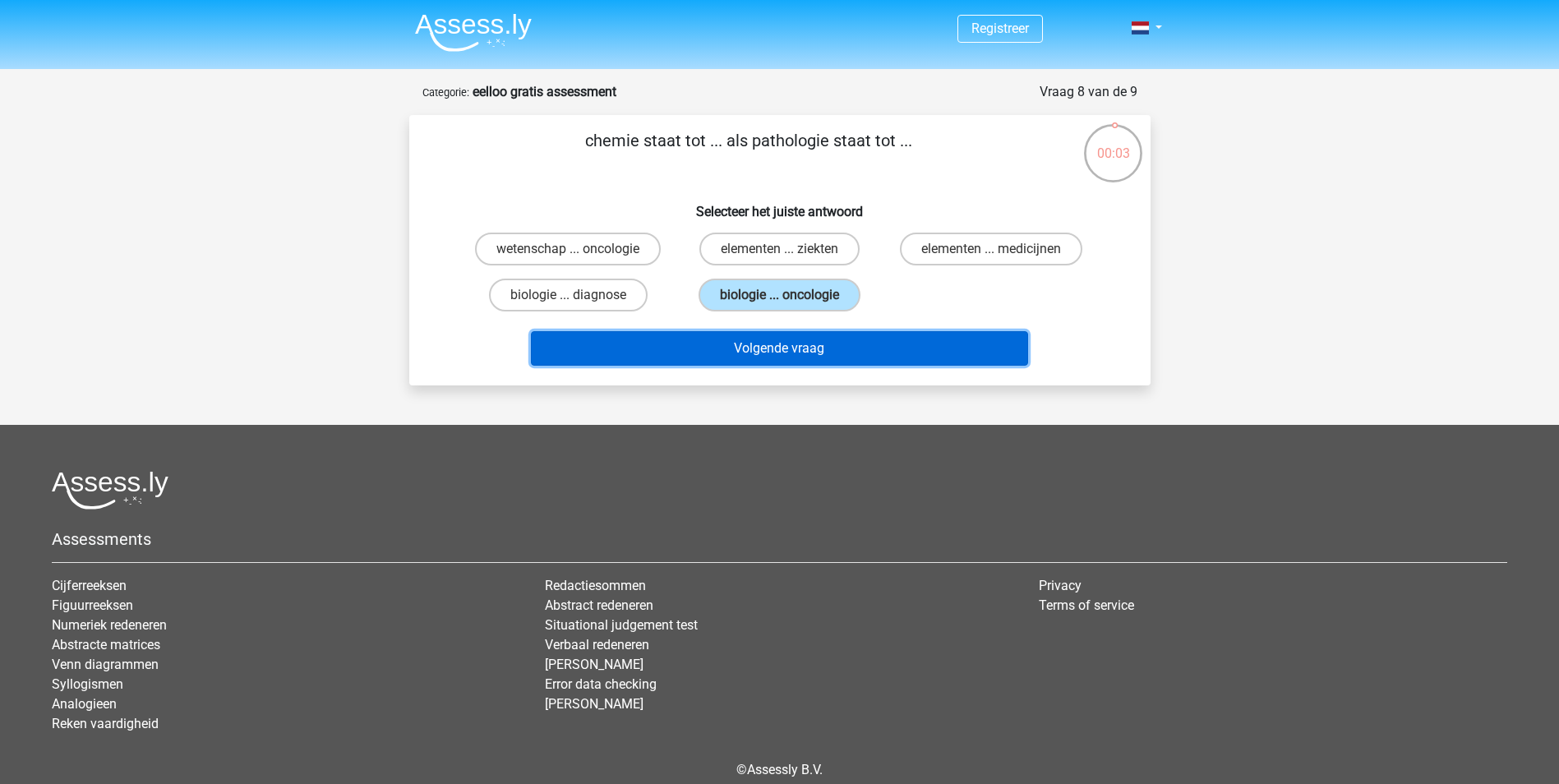
click at [790, 337] on button "Volgende vraag" at bounding box center [780, 349] width 497 height 35
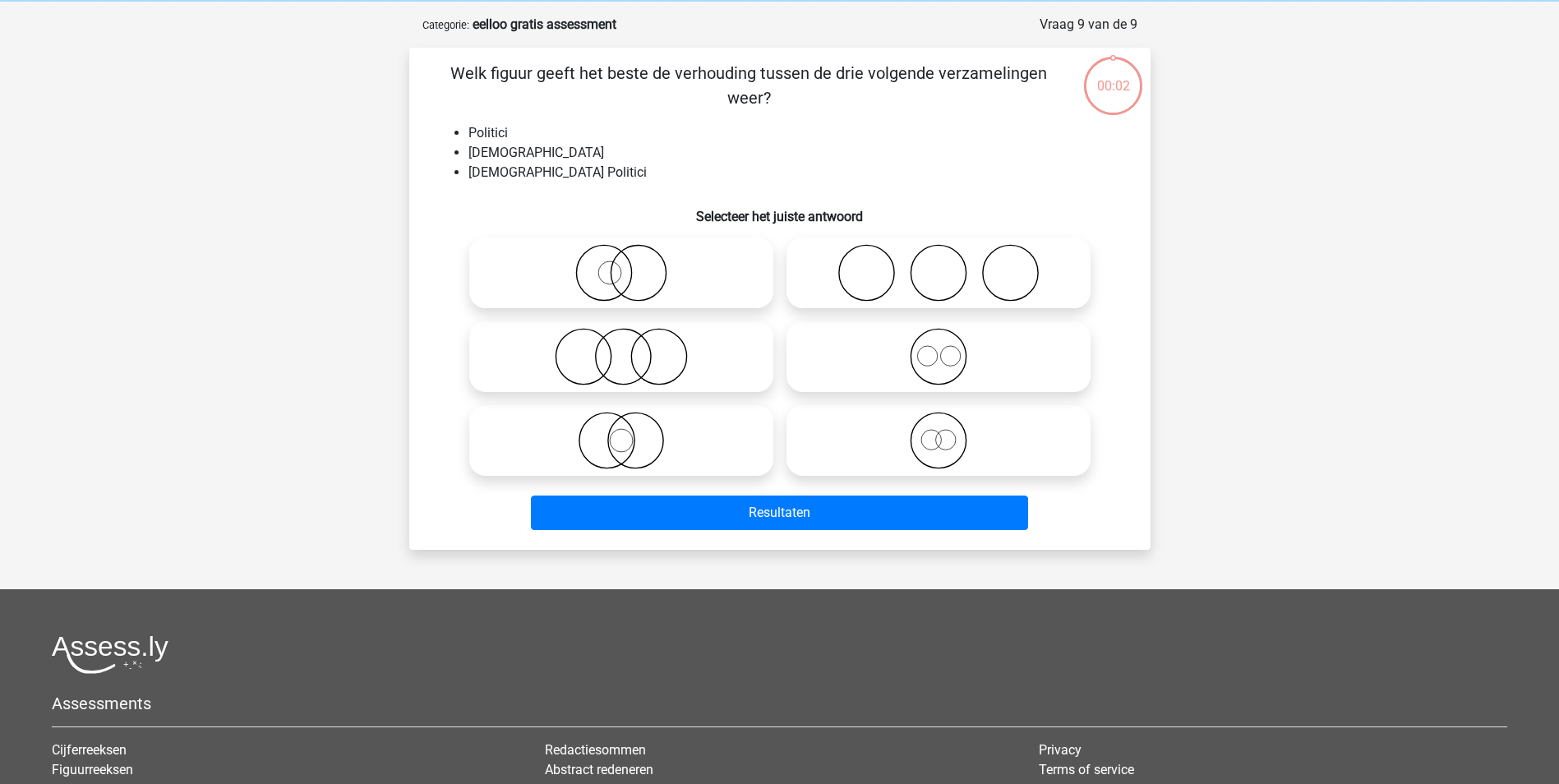
scroll to position [82, 0]
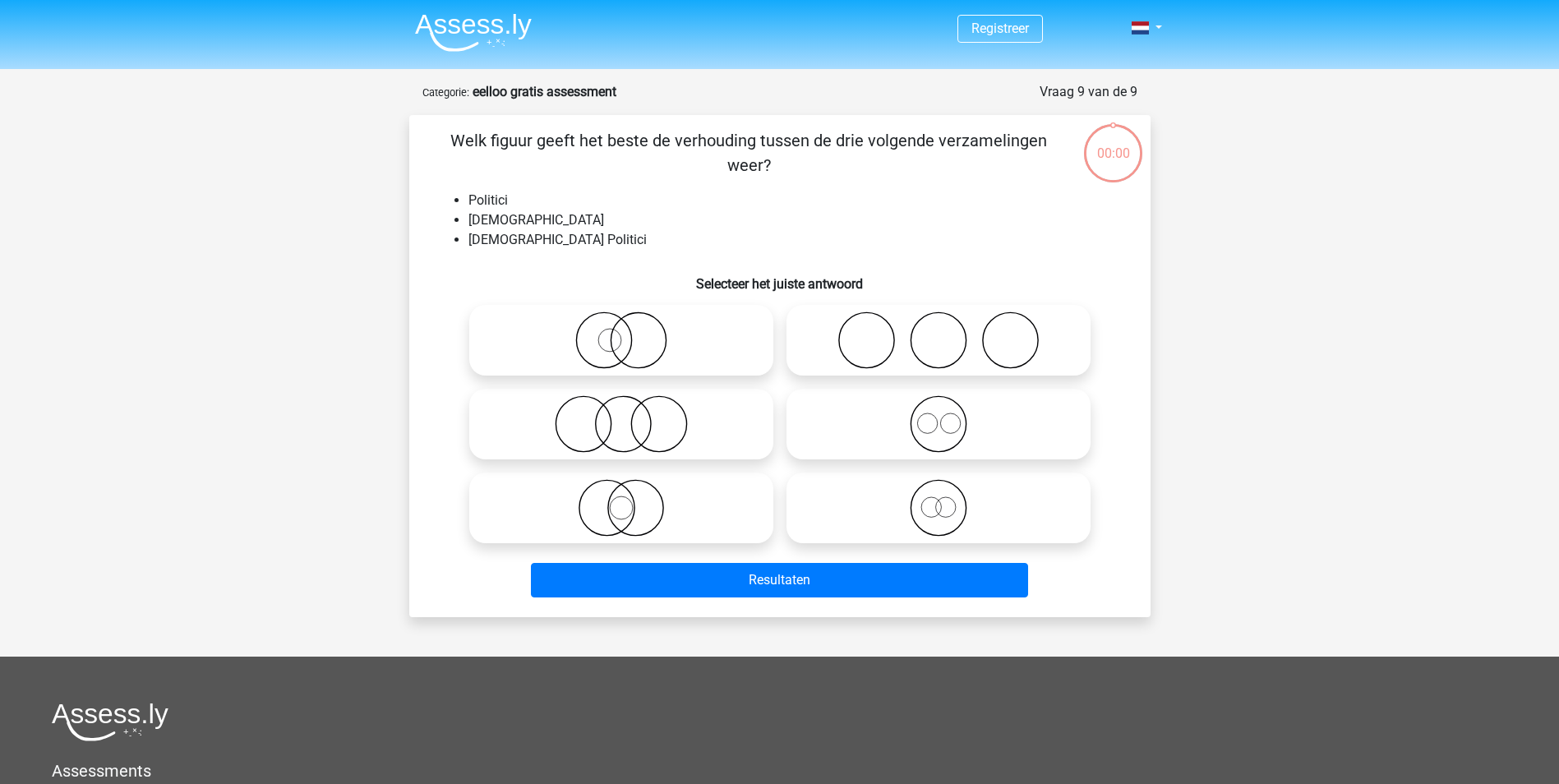
scroll to position [82, 0]
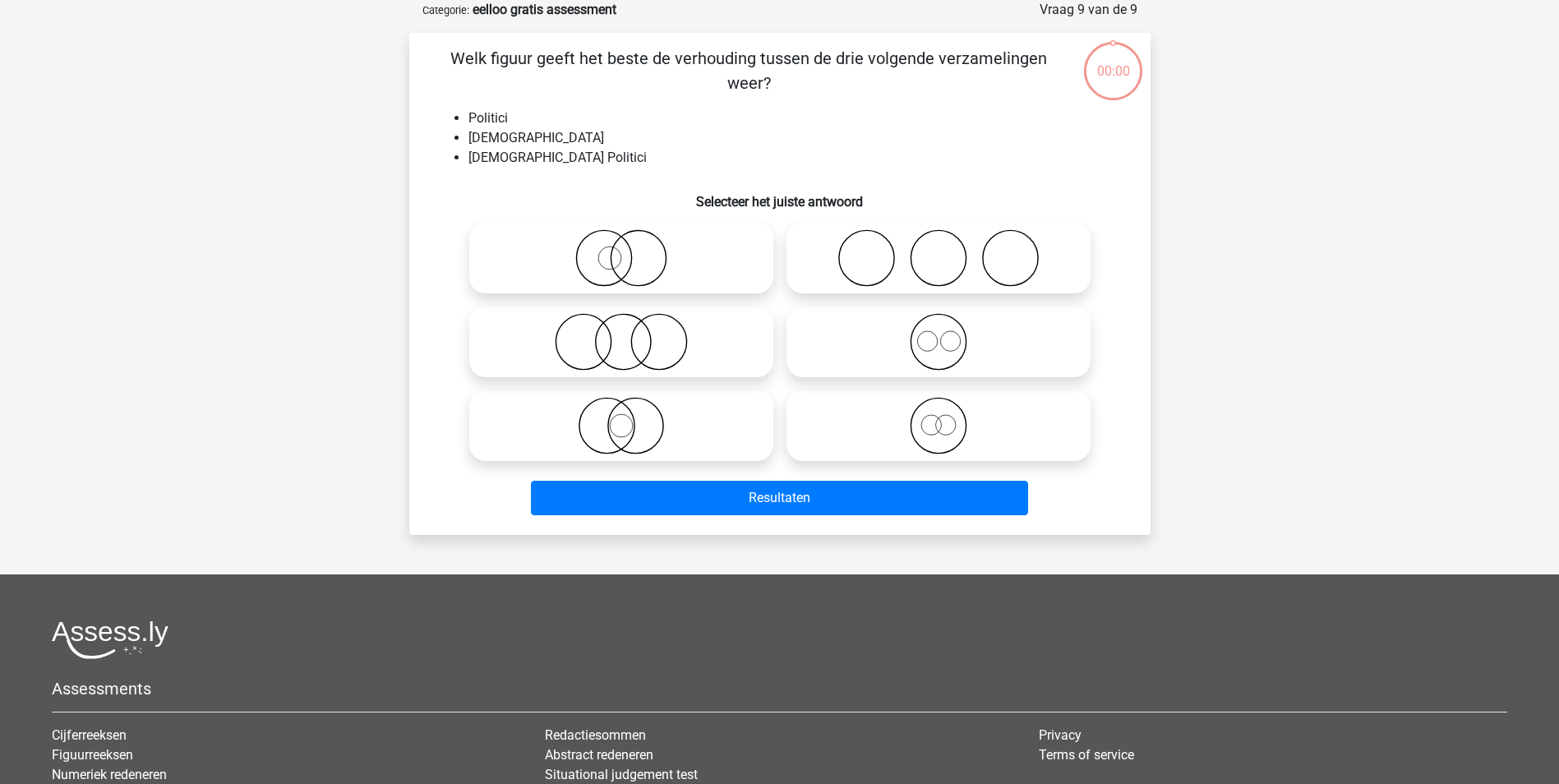
click at [671, 423] on icon at bounding box center [621, 424] width 291 height 57
click at [632, 418] on input "radio" at bounding box center [626, 412] width 11 height 11
radio input "true"
